Goal: Check status: Check status

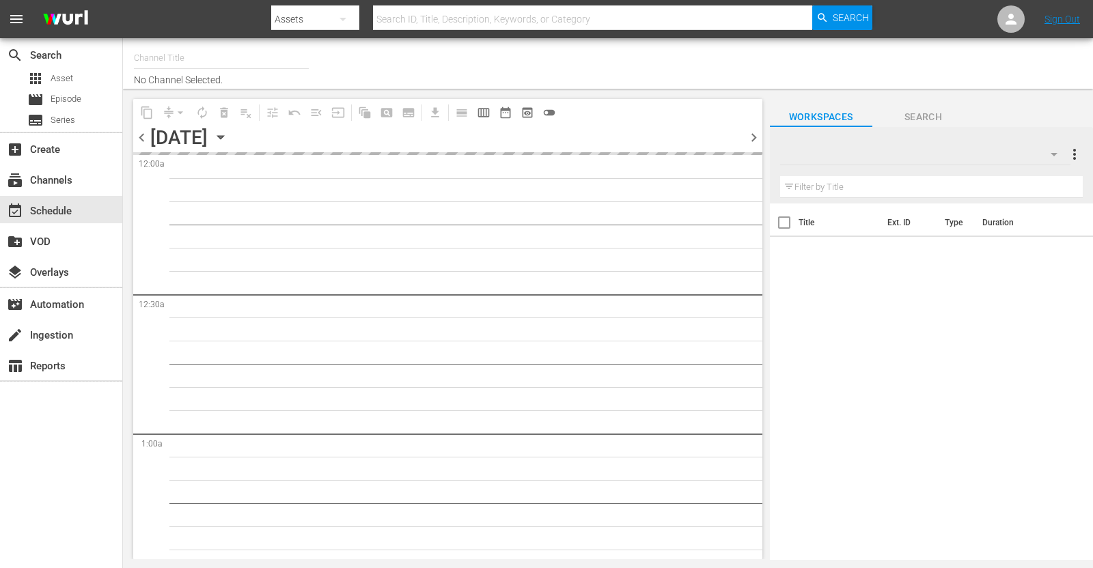
type input "Travelxp - DE (556)"
